Goal: Information Seeking & Learning: Find specific fact

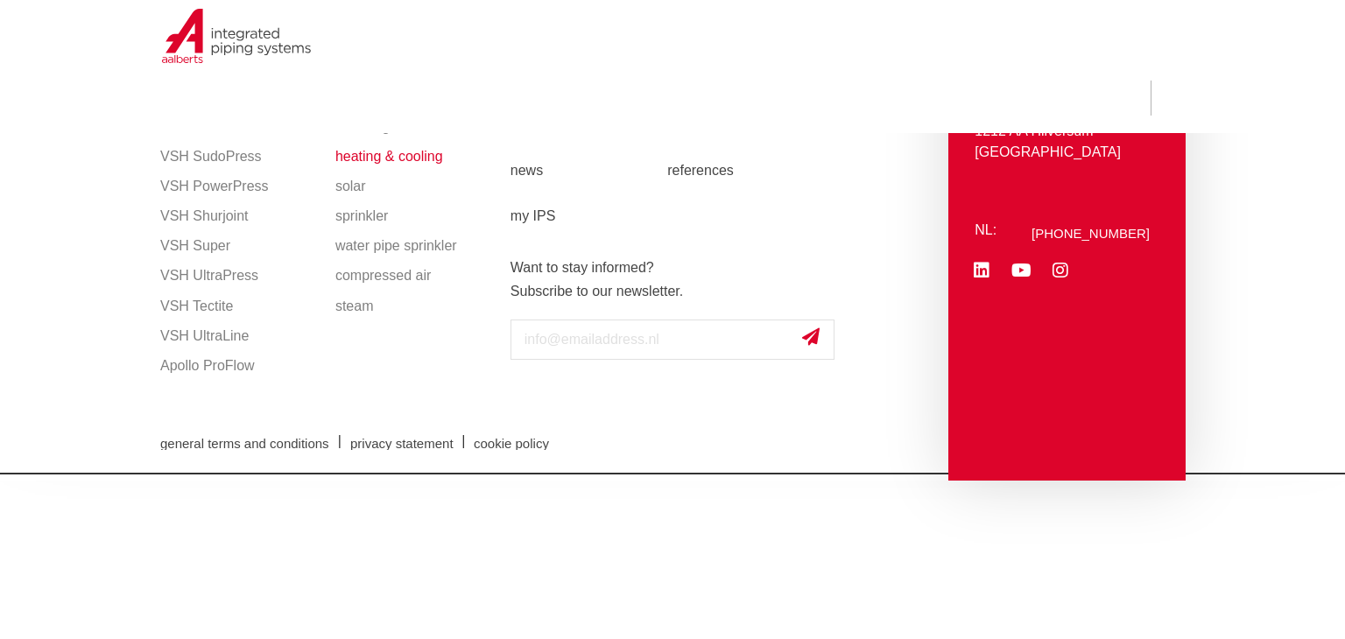
click at [453, 149] on link "heating & cooling" at bounding box center [414, 157] width 158 height 30
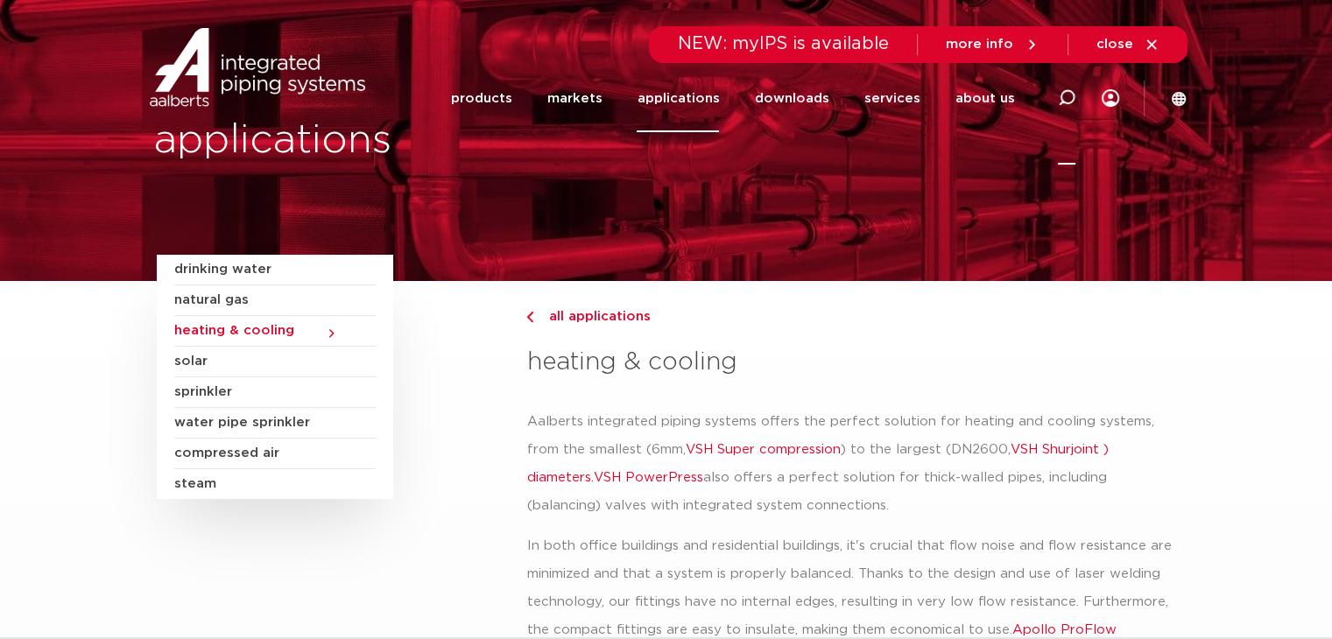
click at [1068, 100] on icon at bounding box center [1067, 98] width 18 height 18
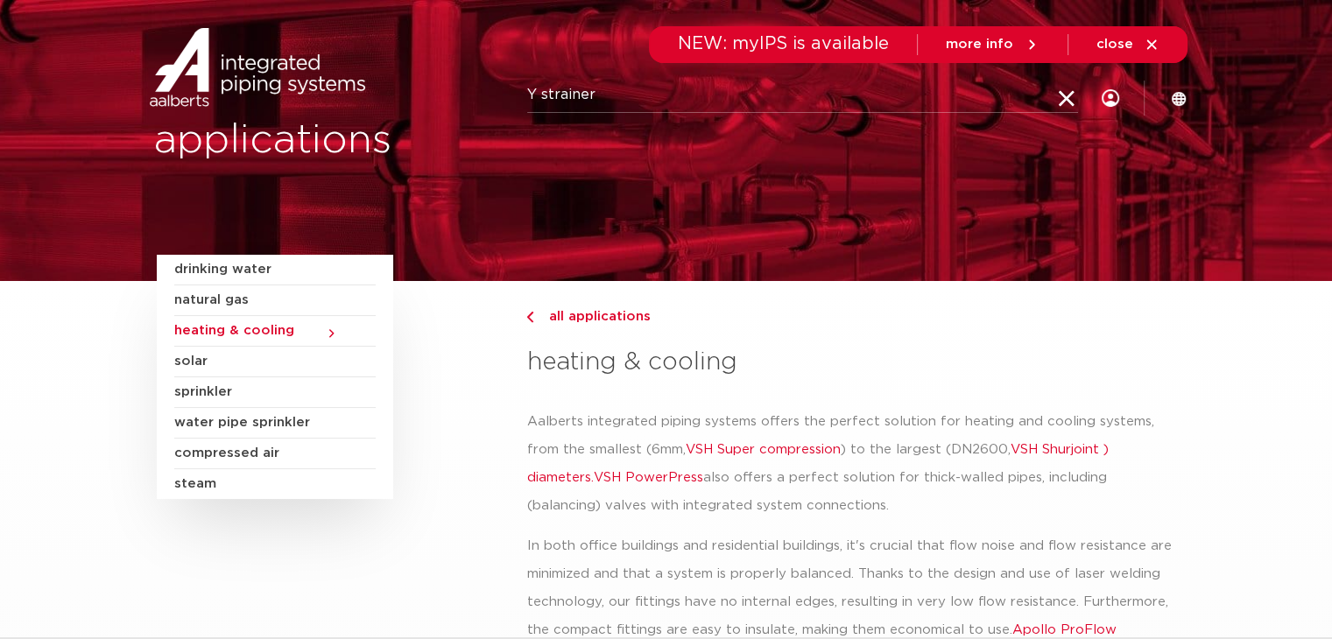
type input "Y strainer"
click button "To search" at bounding box center [0, 0] width 0 height 0
